Goal: Task Accomplishment & Management: Manage account settings

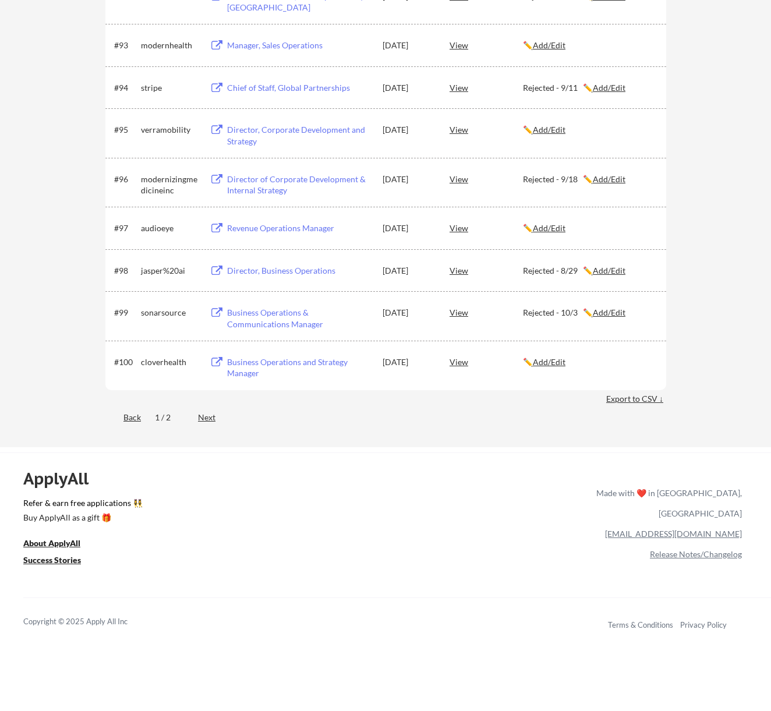
scroll to position [4544, 0]
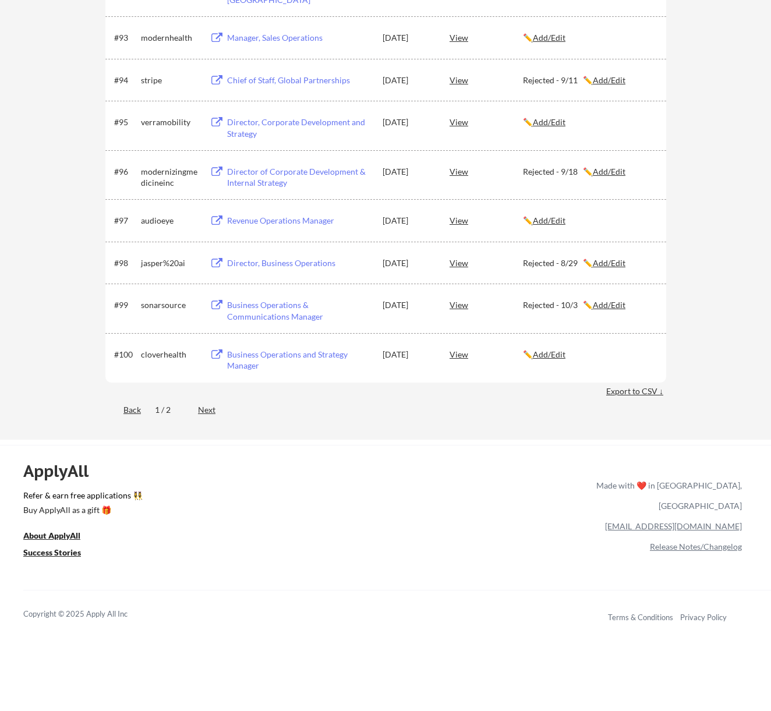
click at [209, 414] on div "Next" at bounding box center [213, 410] width 31 height 12
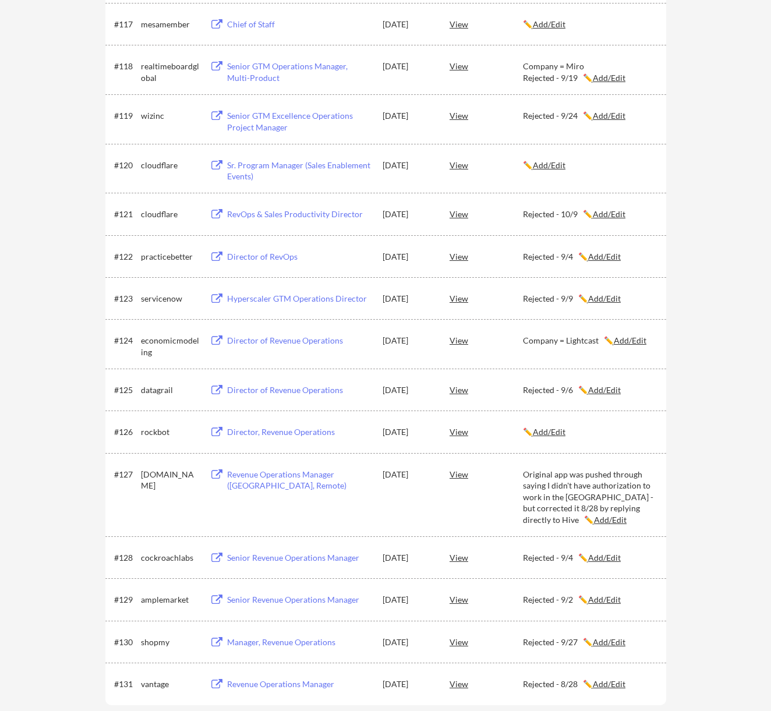
scroll to position [958, 0]
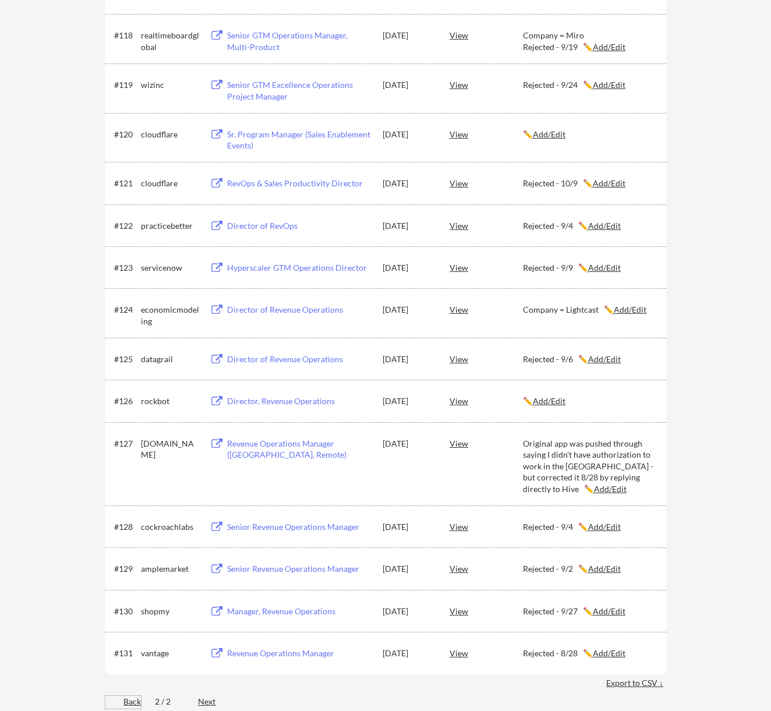
click at [131, 699] on div "Back" at bounding box center [123, 702] width 36 height 12
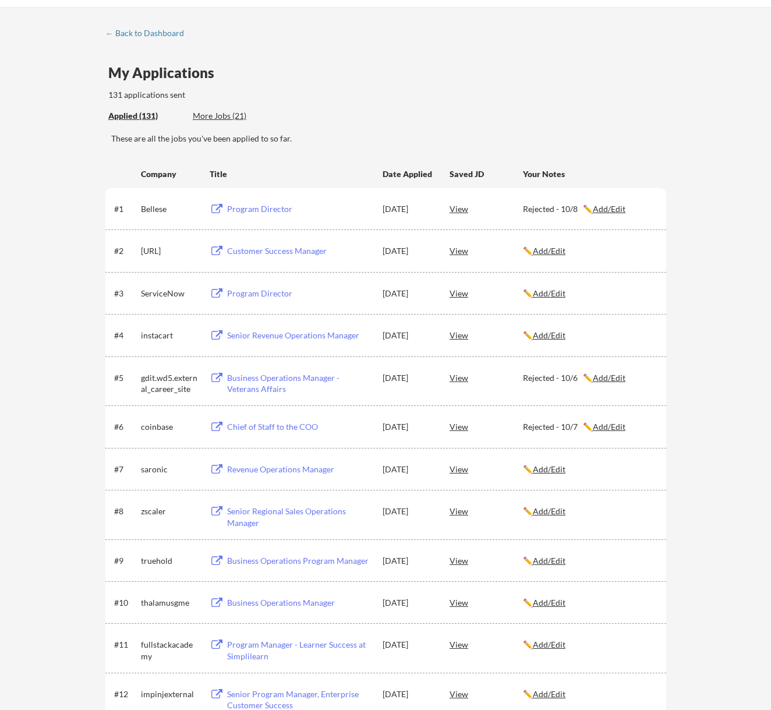
scroll to position [0, 0]
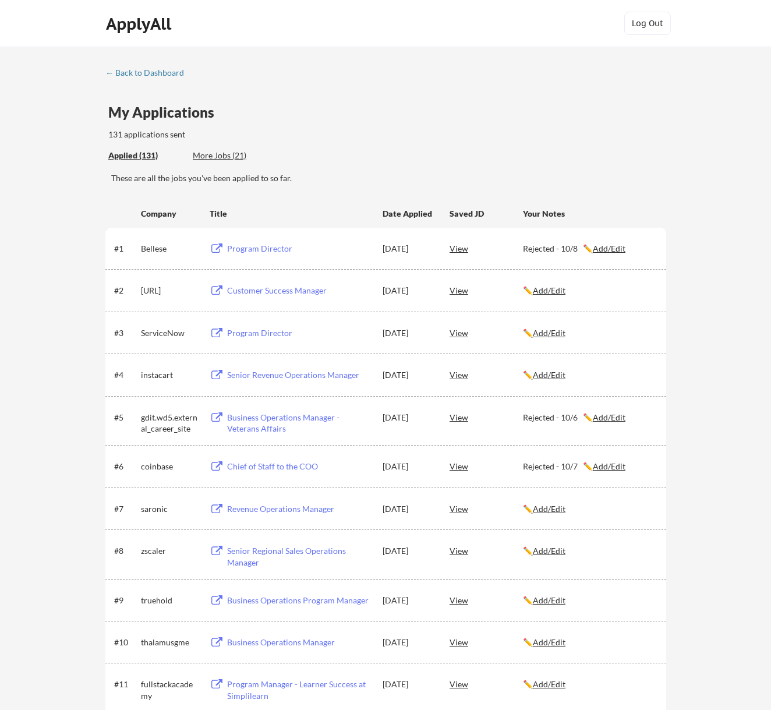
click at [199, 149] on div "Applied (131) More Jobs (21)" at bounding box center [193, 156] width 170 height 24
click at [199, 153] on div "More Jobs (21)" at bounding box center [236, 156] width 86 height 12
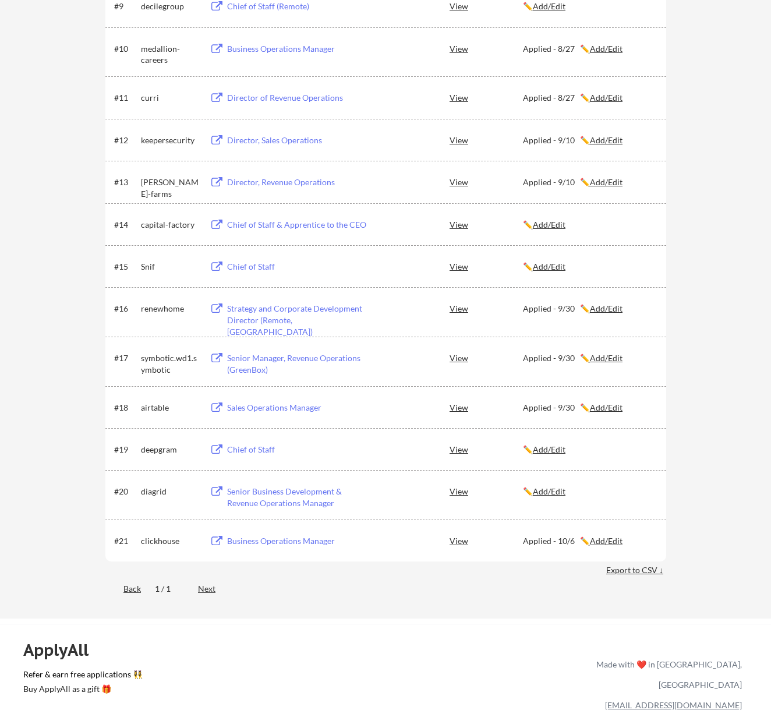
scroll to position [641, 0]
click at [616, 354] on u "Add/Edit" at bounding box center [606, 357] width 33 height 10
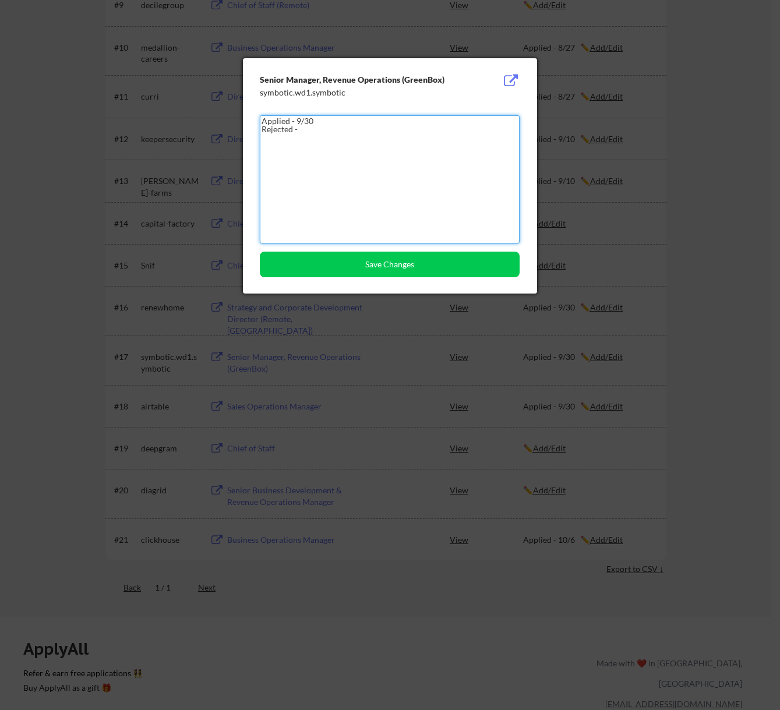
click at [401, 146] on textarea "Applied - 9/30 Rejected -" at bounding box center [390, 179] width 260 height 128
type textarea "Applied - 9/30 Rejected - 10/10"
click at [359, 269] on button "Save Changes" at bounding box center [390, 265] width 260 height 26
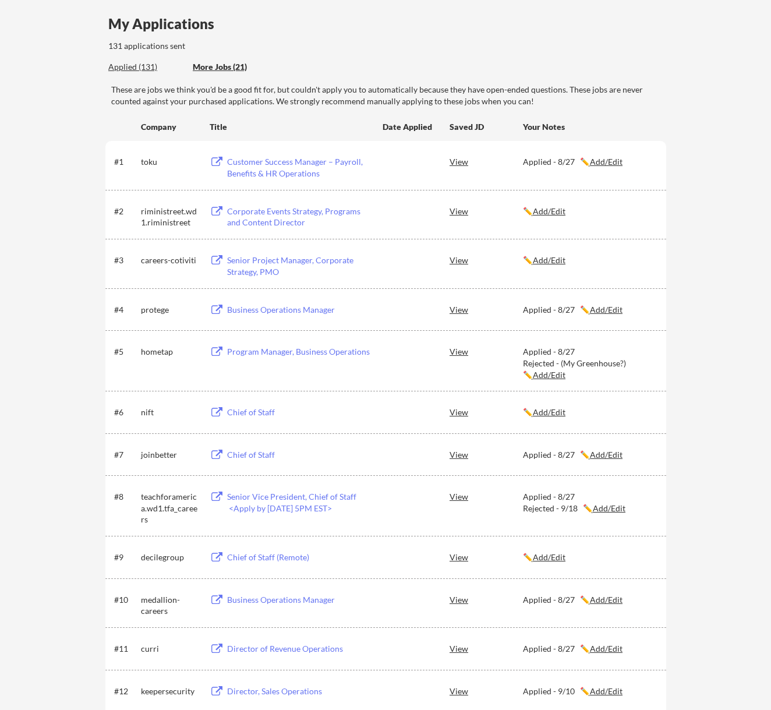
scroll to position [58, 0]
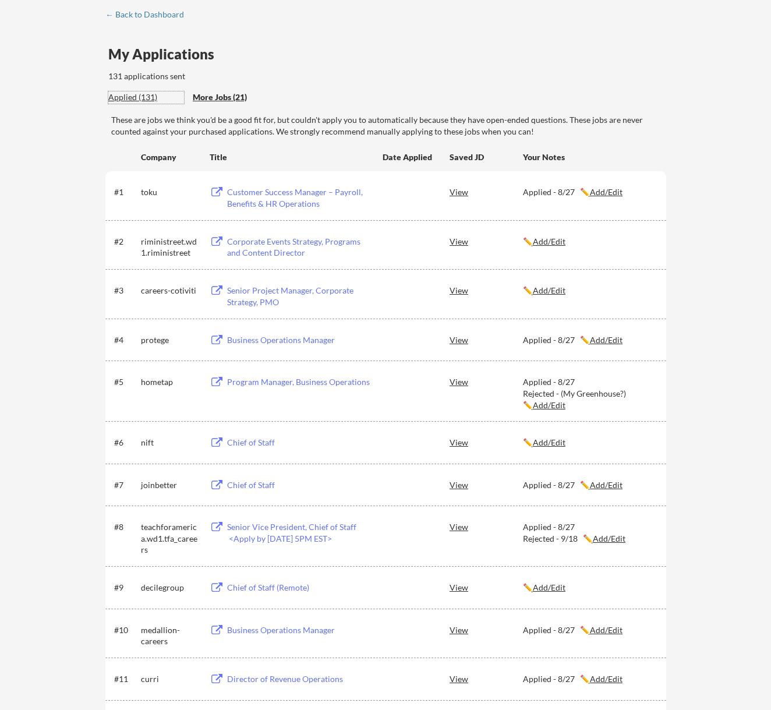
click at [132, 99] on div "Applied (131)" at bounding box center [146, 97] width 76 height 12
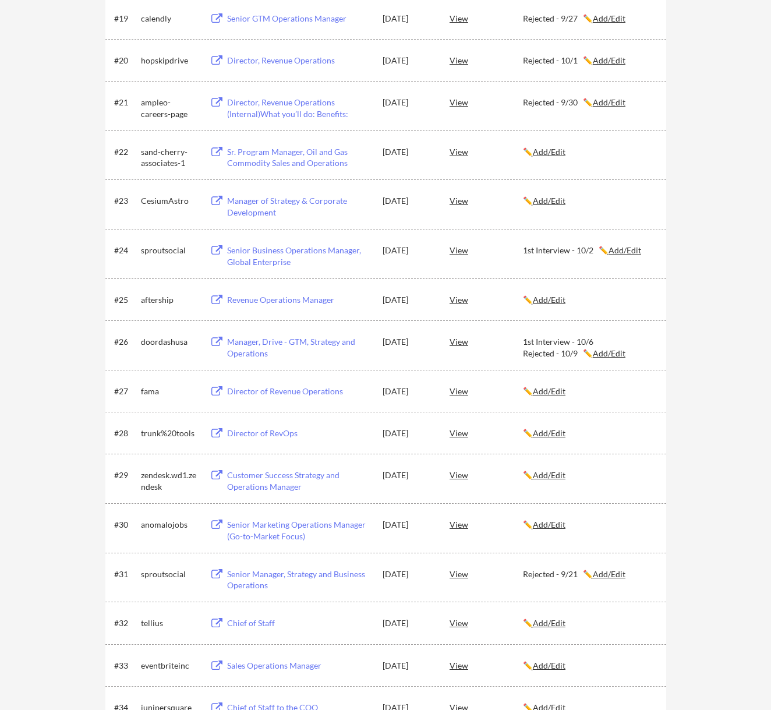
scroll to position [1107, 0]
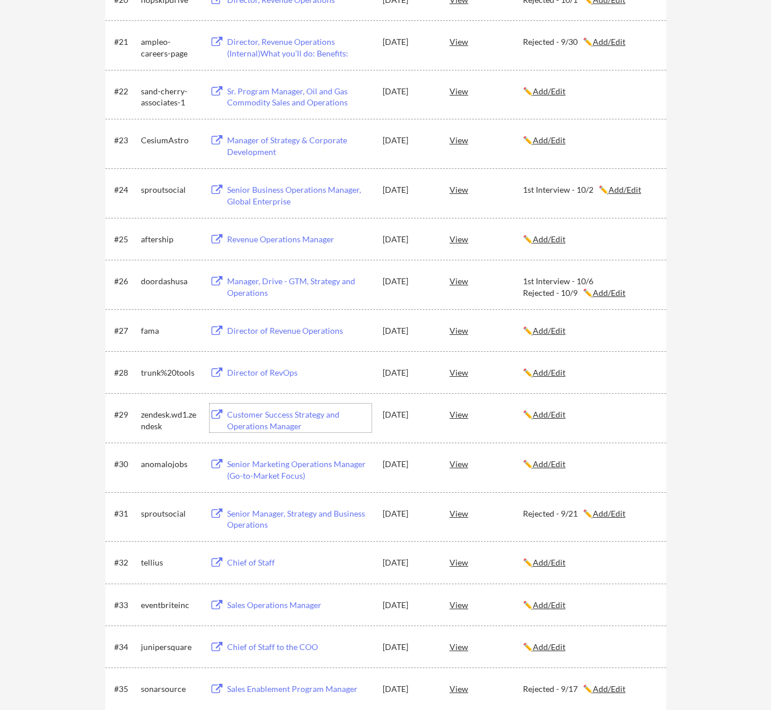
click at [295, 412] on div "Customer Success Strategy and Operations Manager" at bounding box center [299, 420] width 144 height 23
click at [560, 414] on u "Add/Edit" at bounding box center [549, 415] width 33 height 10
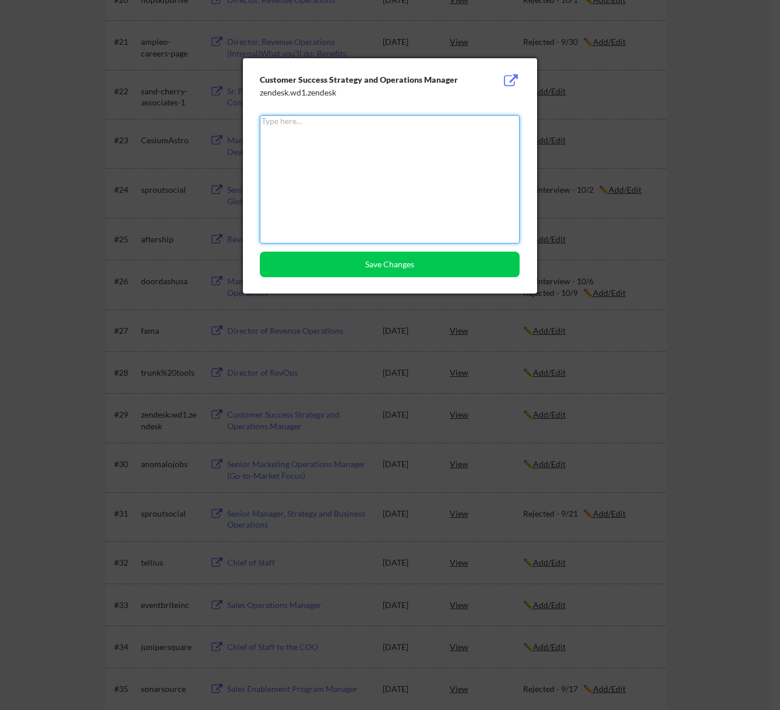
click at [310, 146] on textarea at bounding box center [390, 179] width 260 height 128
type textarea "R"
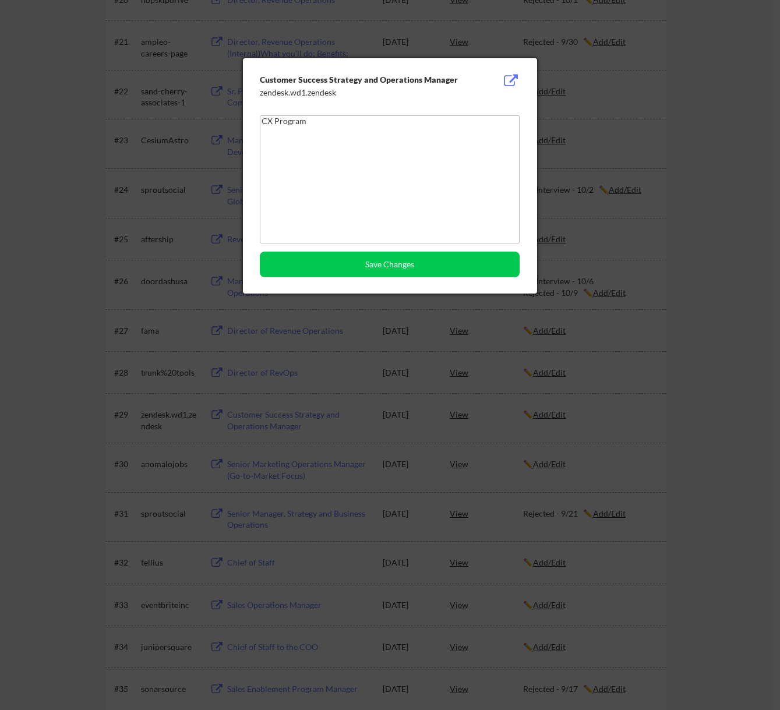
click at [344, 140] on textarea "CX Program" at bounding box center [390, 179] width 260 height 128
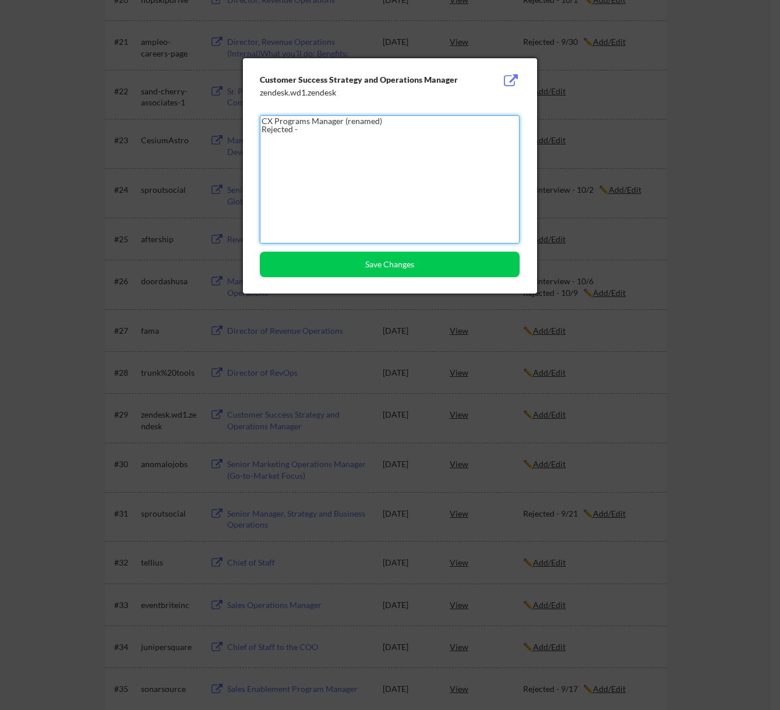
click at [334, 140] on textarea "CX Programs Manager (renamed) Rejected -" at bounding box center [390, 179] width 260 height 128
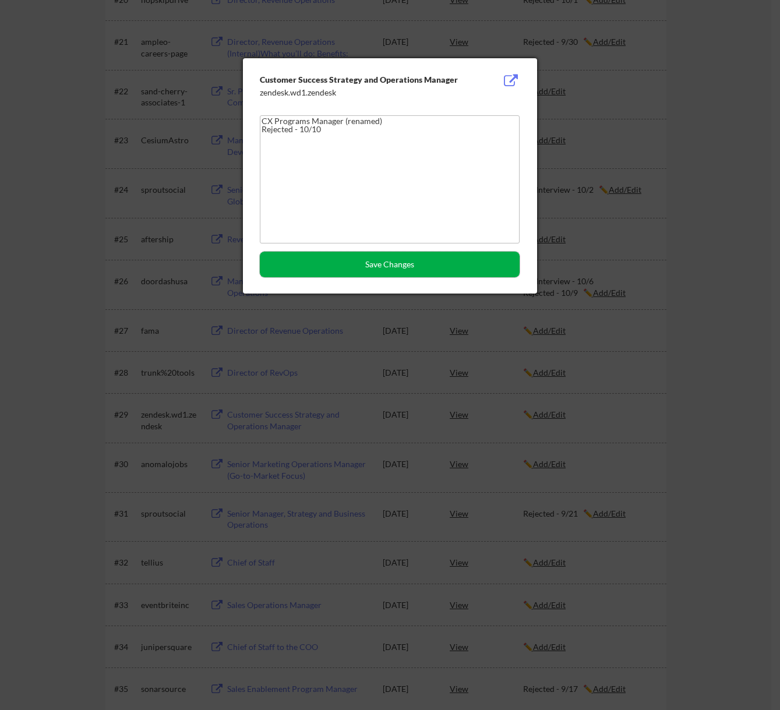
click at [369, 263] on button "Save Changes" at bounding box center [390, 265] width 260 height 26
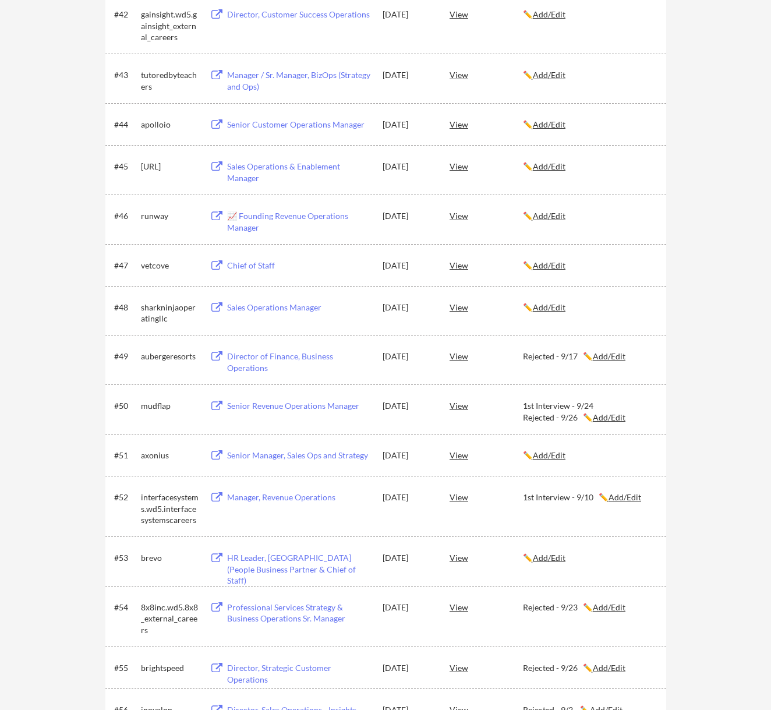
scroll to position [2097, 0]
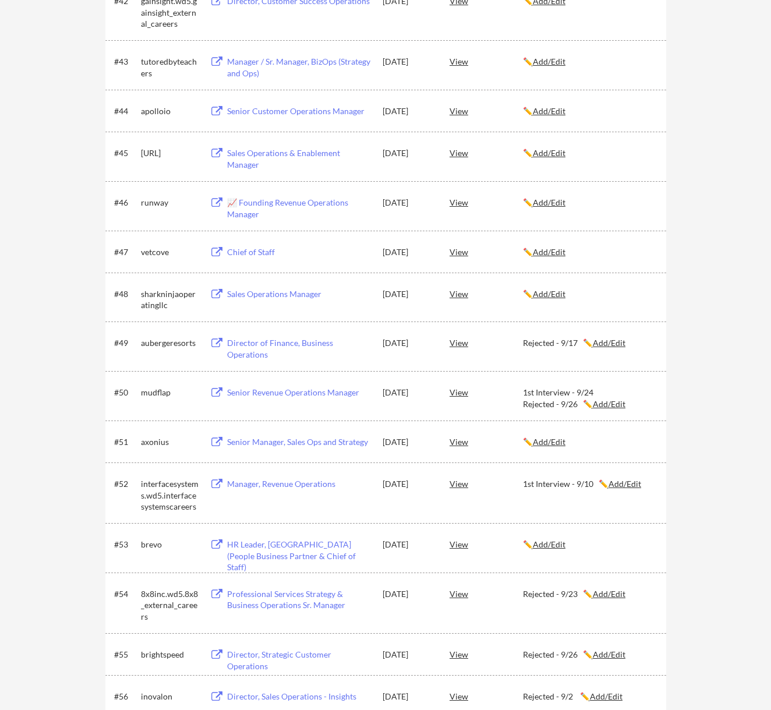
click at [622, 485] on u "Add/Edit" at bounding box center [625, 484] width 33 height 10
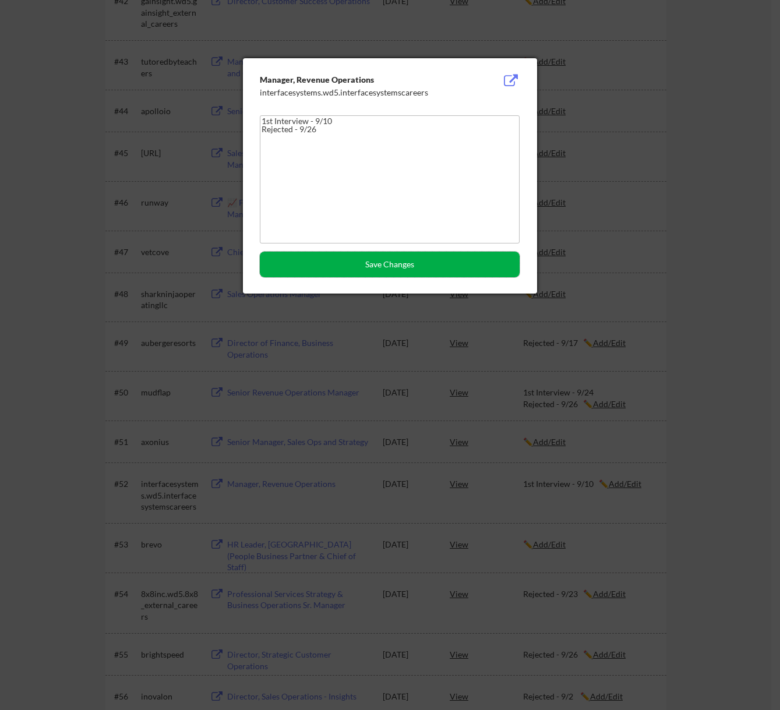
click at [343, 256] on button "Save Changes" at bounding box center [390, 265] width 260 height 26
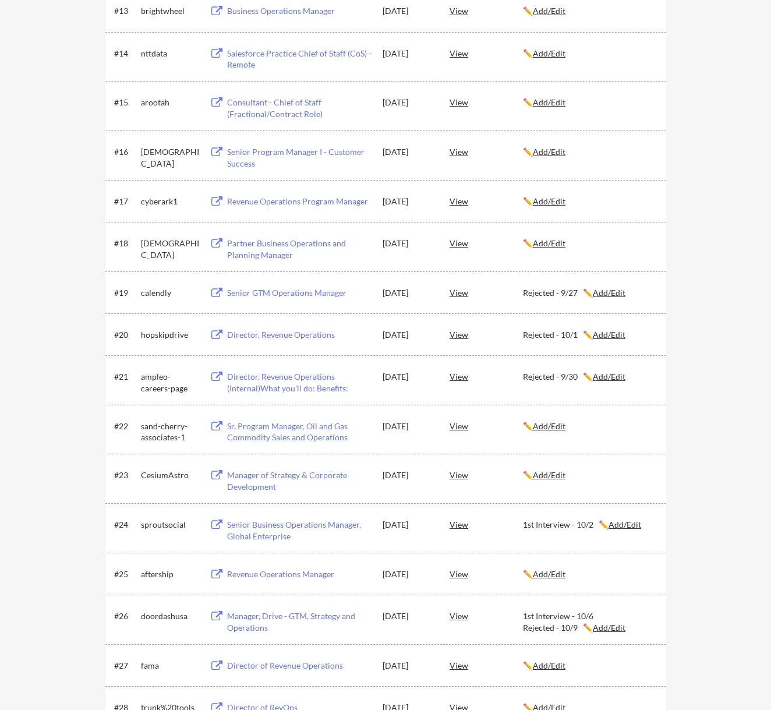
scroll to position [816, 0]
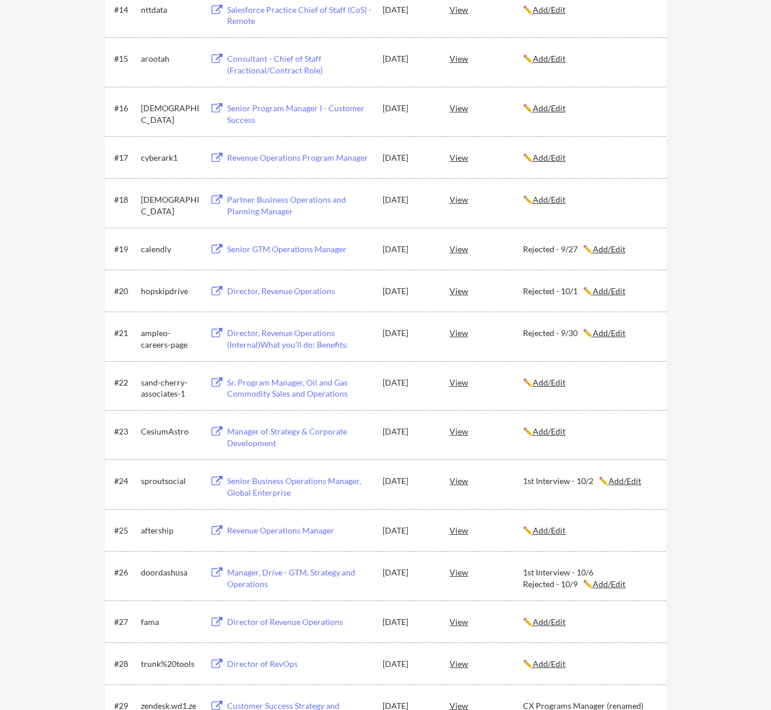
click at [624, 480] on u "Add/Edit" at bounding box center [625, 481] width 33 height 10
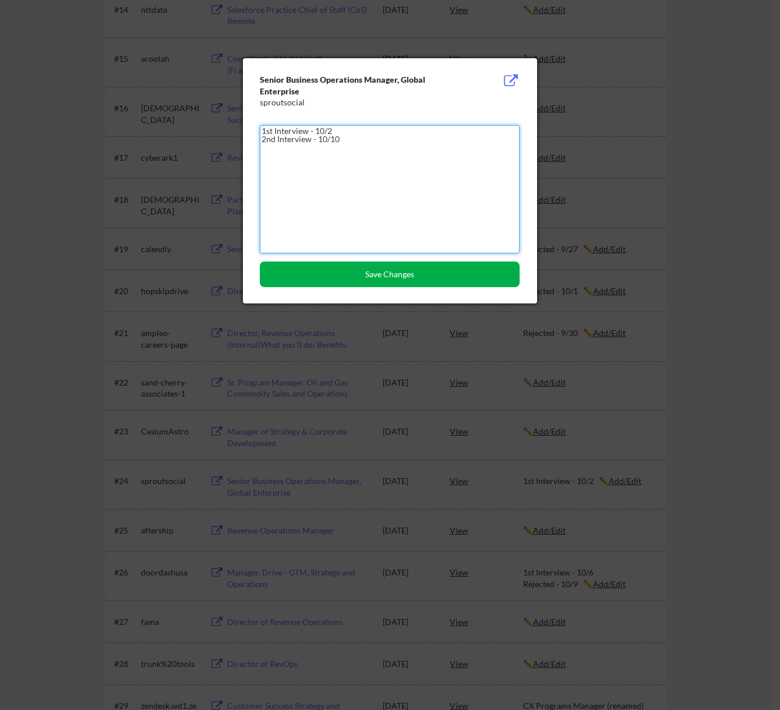
type textarea "1st Interview - 10/2 2nd Interview - 10/10"
click at [363, 271] on button "Save Changes" at bounding box center [390, 275] width 260 height 26
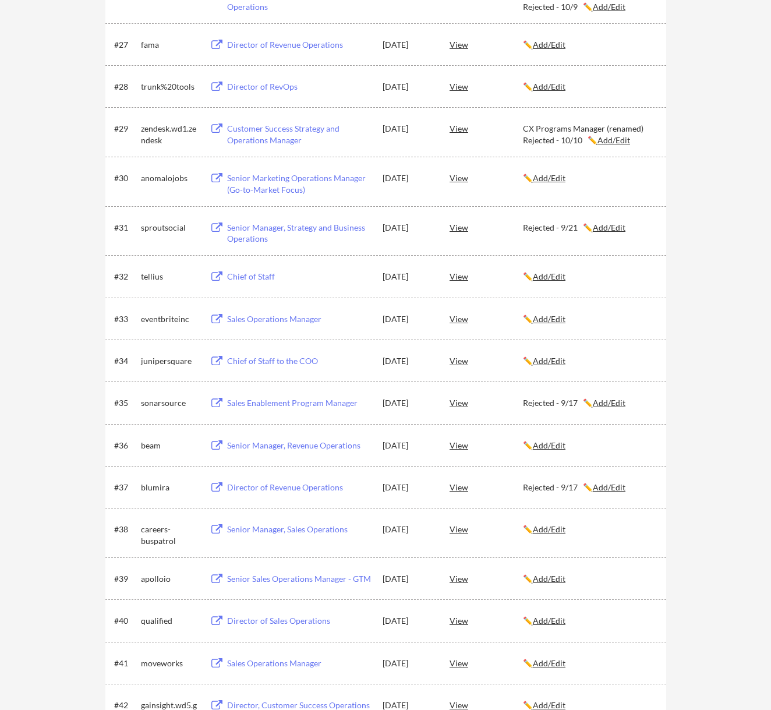
scroll to position [1398, 0]
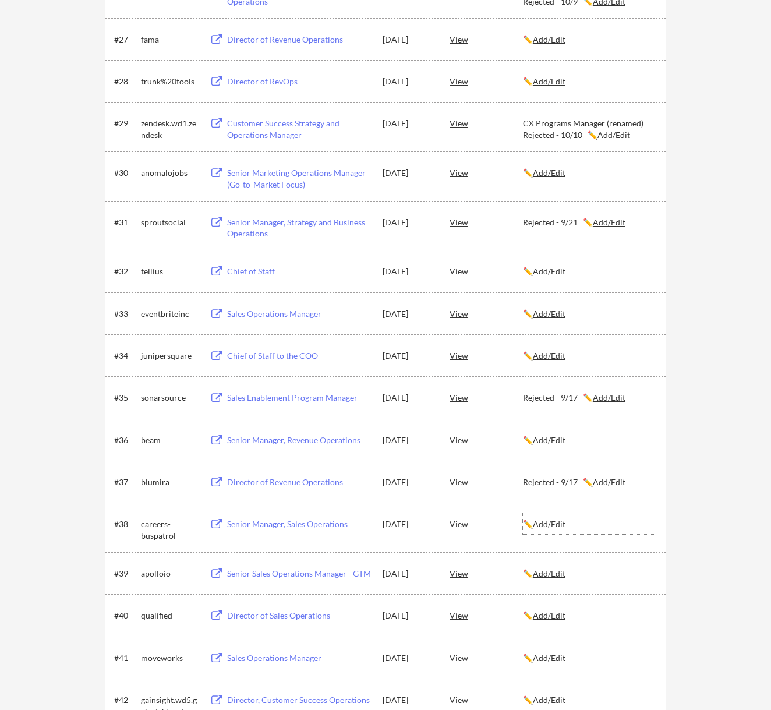
click at [556, 525] on u "Add/Edit" at bounding box center [549, 524] width 33 height 10
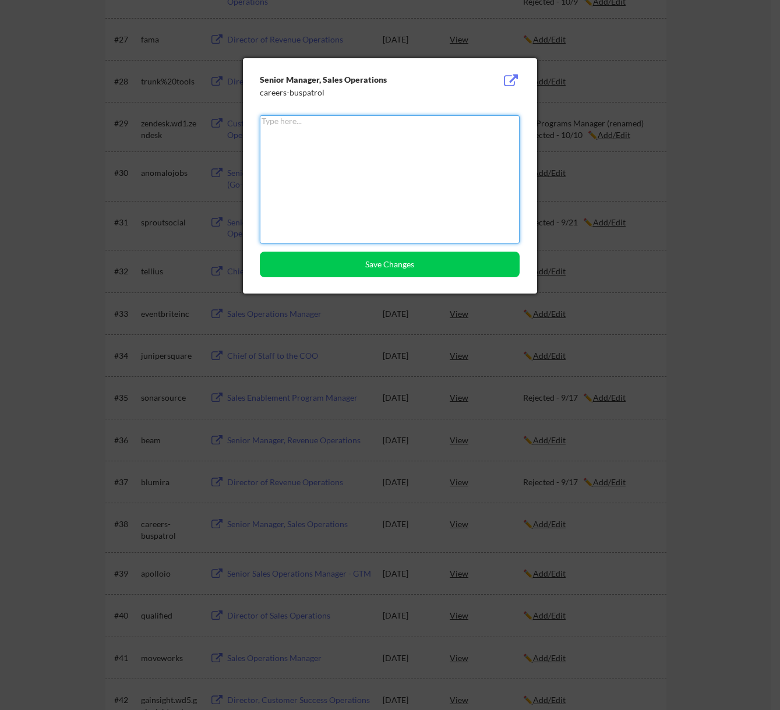
click at [357, 198] on textarea at bounding box center [390, 179] width 260 height 128
type textarea "R"
type textarea "1st Interview - TBD"
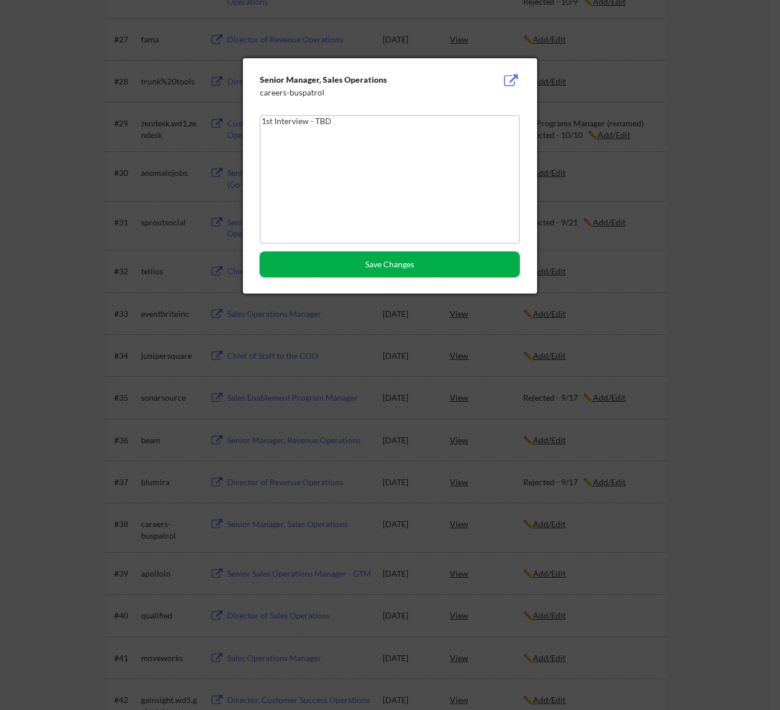
click at [385, 267] on button "Save Changes" at bounding box center [390, 265] width 260 height 26
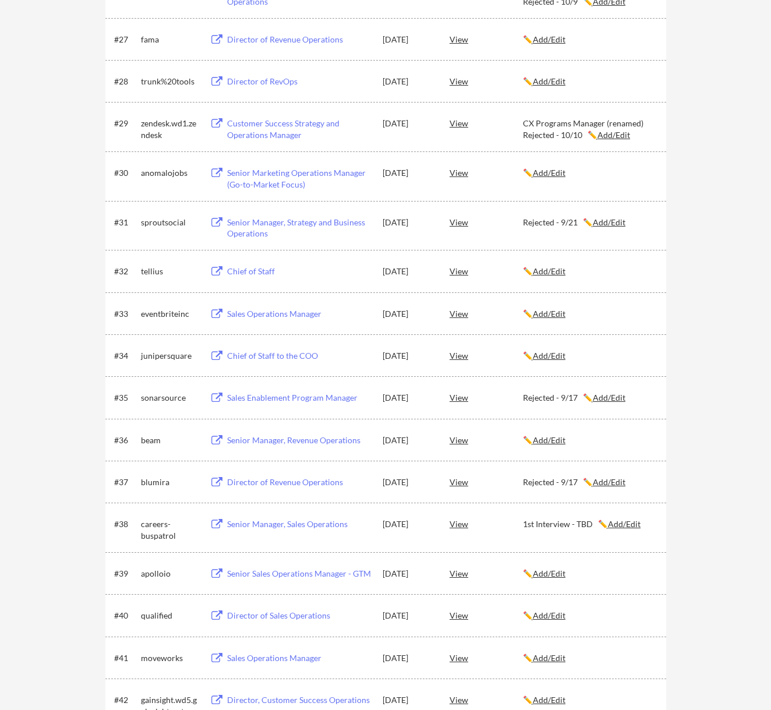
click at [285, 523] on div "Senior Manager, Sales Operations" at bounding box center [299, 524] width 144 height 12
